Goal: Task Accomplishment & Management: Use online tool/utility

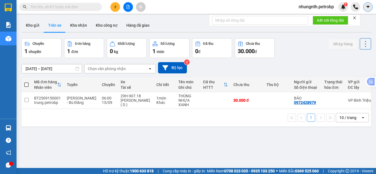
click at [366, 7] on icon "caret-down" at bounding box center [367, 6] width 5 height 5
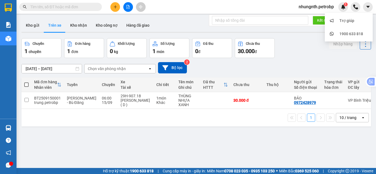
click at [330, 7] on span "nhungnth.petrobp" at bounding box center [316, 6] width 44 height 7
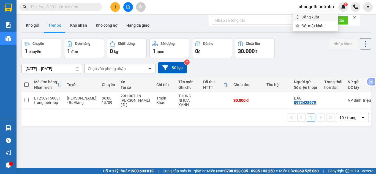
click at [315, 18] on span "Đăng xuất" at bounding box center [318, 17] width 34 height 6
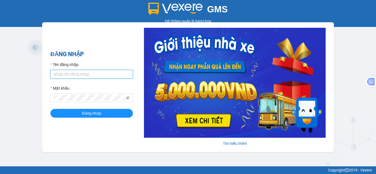
click at [81, 74] on input "Tên đăng nhập" at bounding box center [91, 74] width 83 height 9
type input "hant.petrobp"
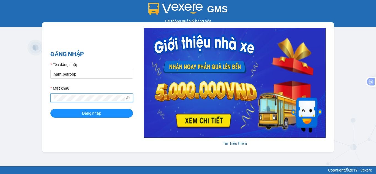
click at [50, 109] on button "Đăng nhập" at bounding box center [91, 113] width 83 height 9
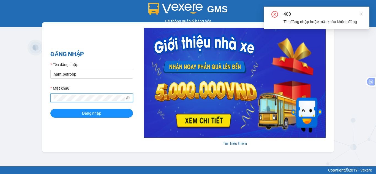
click at [366, 13] on div "400 Tên đăng nhập hoặc mật khẩu không đúng" at bounding box center [317, 18] width 106 height 23
click at [363, 14] on icon "close" at bounding box center [361, 14] width 4 height 4
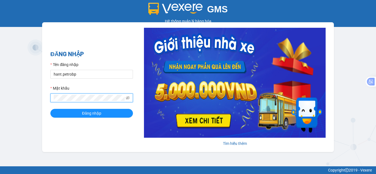
click at [15, 105] on div "GMS Hệ thống quản lý hàng hóa ĐĂNG NHẬP Tên đăng nhập hant.petrobp Mật khẩu Đăn…" at bounding box center [188, 83] width 376 height 166
click at [50, 109] on button "Đăng nhập" at bounding box center [91, 113] width 83 height 9
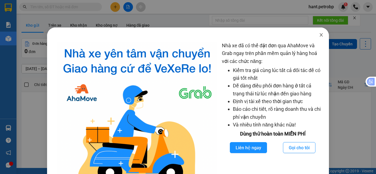
click at [318, 38] on span "Close" at bounding box center [320, 35] width 15 height 15
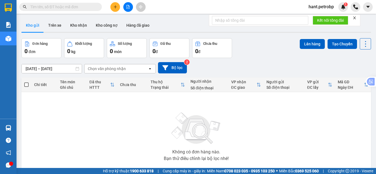
click at [113, 3] on button at bounding box center [115, 7] width 10 height 10
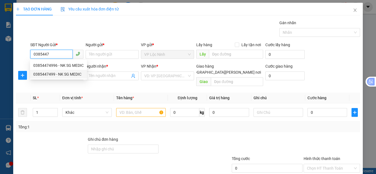
click at [59, 74] on div "0385447499 - NK SG MEDIC" at bounding box center [58, 74] width 50 height 6
type input "0385447499"
type input "NK SG MEDIC"
type input "0979202074"
type input "LAB BẢO VIỆT -HIỀN"
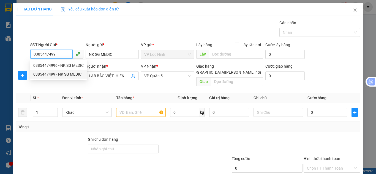
type input "30.000"
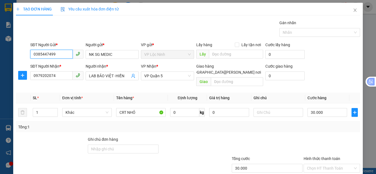
type input "0385447499"
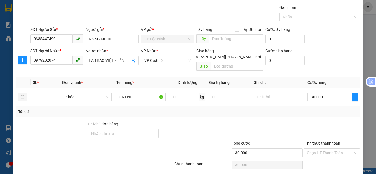
scroll to position [29, 0]
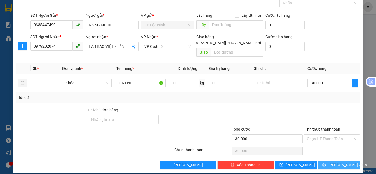
click at [336, 161] on button "Lưu và In" at bounding box center [339, 165] width 42 height 9
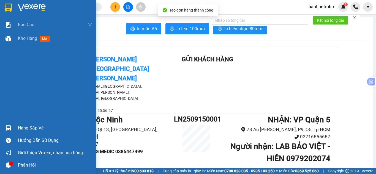
click at [10, 43] on div at bounding box center [9, 39] width 10 height 10
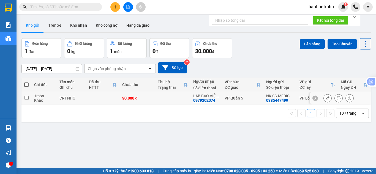
click at [325, 98] on icon at bounding box center [327, 98] width 4 height 4
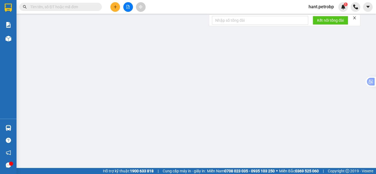
type input "0385447499"
type input "0979202074"
type input "30.000"
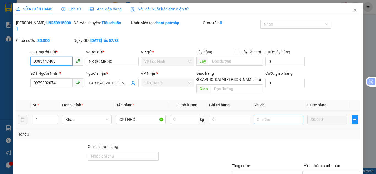
scroll to position [31, 0]
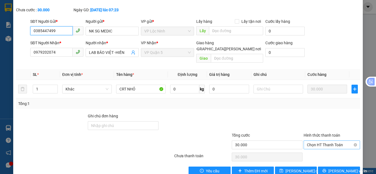
click at [316, 141] on span "Chọn HT Thanh Toán" at bounding box center [332, 145] width 50 height 8
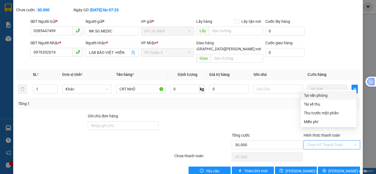
click at [315, 97] on div "Tại văn phòng" at bounding box center [328, 95] width 49 height 6
type input "0"
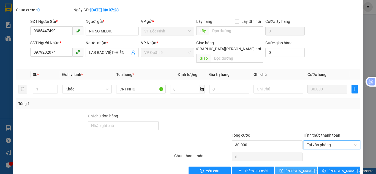
click at [295, 168] on span "Lưu thay đổi" at bounding box center [302, 171] width 35 height 6
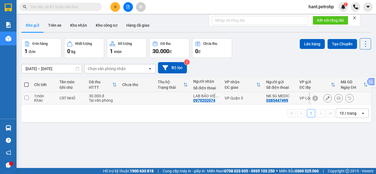
click at [336, 99] on icon at bounding box center [338, 98] width 4 height 4
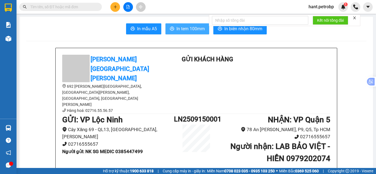
click at [192, 29] on span "In tem 100mm" at bounding box center [190, 28] width 28 height 7
click at [170, 27] on icon "printer" at bounding box center [172, 28] width 4 height 4
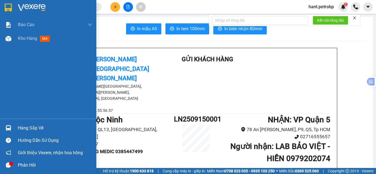
click at [6, 45] on div "Báo cáo BC tiền tận nơi (trưởng trạm) Báo cáo 1 (nv): Số tiền đã thu của văn ph…" at bounding box center [48, 68] width 96 height 101
click at [13, 41] on div at bounding box center [9, 39] width 10 height 10
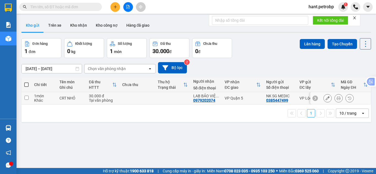
click at [27, 99] on input "checkbox" at bounding box center [26, 98] width 4 height 4
checkbox input "true"
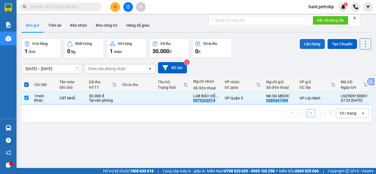
click at [312, 48] on button "Lên hàng" at bounding box center [312, 44] width 25 height 10
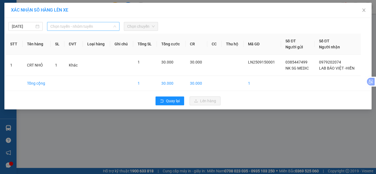
click at [58, 27] on span "Chọn tuyến - nhóm tuyến" at bounding box center [83, 26] width 66 height 8
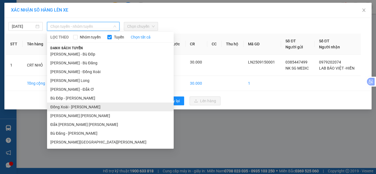
scroll to position [80, 0]
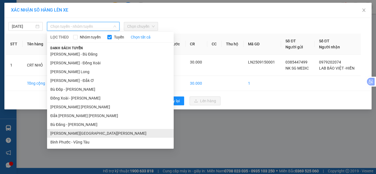
click at [69, 134] on li "Lộc Ninh - Hồ Chí Minh" at bounding box center [110, 133] width 127 height 9
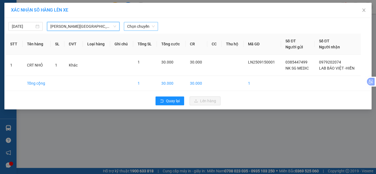
click at [141, 23] on span "Chọn chuyến" at bounding box center [141, 26] width 28 height 8
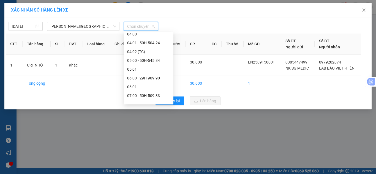
scroll to position [110, 0]
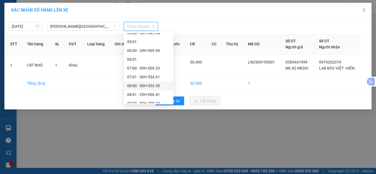
click at [144, 88] on div "08:00 - 50H-553.30" at bounding box center [148, 86] width 43 height 6
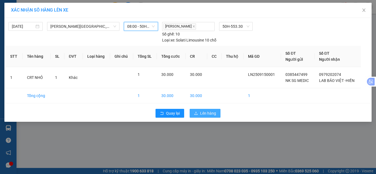
click at [211, 114] on span "Lên hàng" at bounding box center [208, 113] width 16 height 6
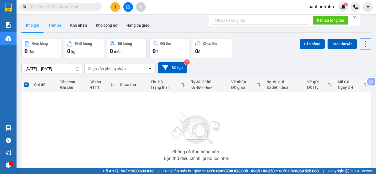
click at [54, 27] on button "Trên xe" at bounding box center [55, 25] width 22 height 13
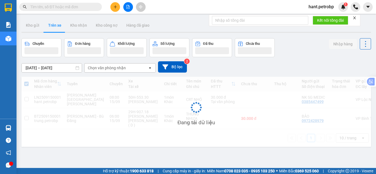
click at [51, 68] on input "[DATE] – [DATE]" at bounding box center [52, 68] width 60 height 9
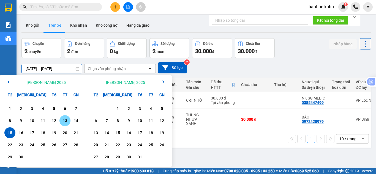
click at [66, 122] on div "13" at bounding box center [65, 120] width 8 height 7
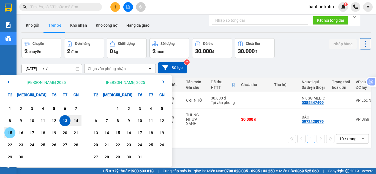
click at [13, 133] on div "15" at bounding box center [10, 133] width 8 height 7
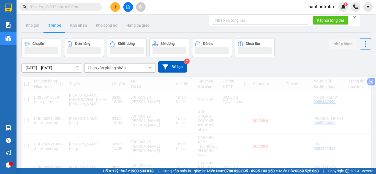
click at [130, 67] on div "Chọn văn phòng nhận" at bounding box center [115, 68] width 63 height 9
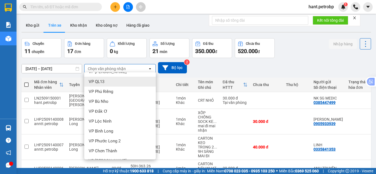
scroll to position [55, 0]
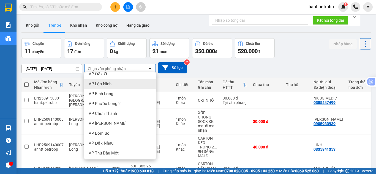
click at [114, 83] on div "VP Lộc Ninh" at bounding box center [120, 84] width 72 height 10
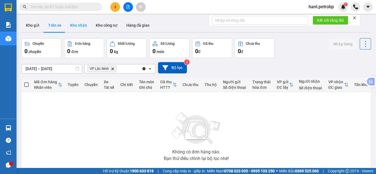
click at [81, 22] on button "Kho nhận" at bounding box center [79, 25] width 26 height 13
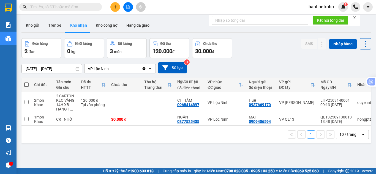
click at [34, 64] on div "13/09/2025 – 15/09/2025 Press the down arrow key to interact with the calendar …" at bounding box center [195, 67] width 349 height 11
click at [35, 69] on input "13/09/2025 – 15/09/2025" at bounding box center [52, 68] width 60 height 9
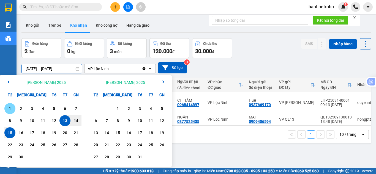
click at [12, 108] on div "1" at bounding box center [10, 108] width 8 height 7
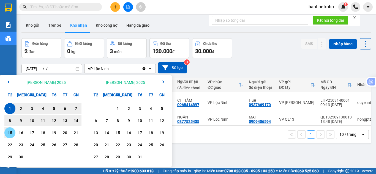
click at [11, 131] on div "15" at bounding box center [10, 133] width 8 height 7
type input "01/09/2025 – 15/09/2025"
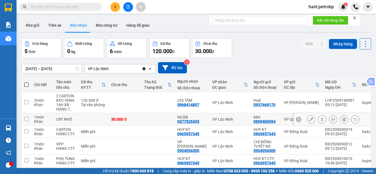
scroll to position [25, 0]
